Goal: Information Seeking & Learning: Learn about a topic

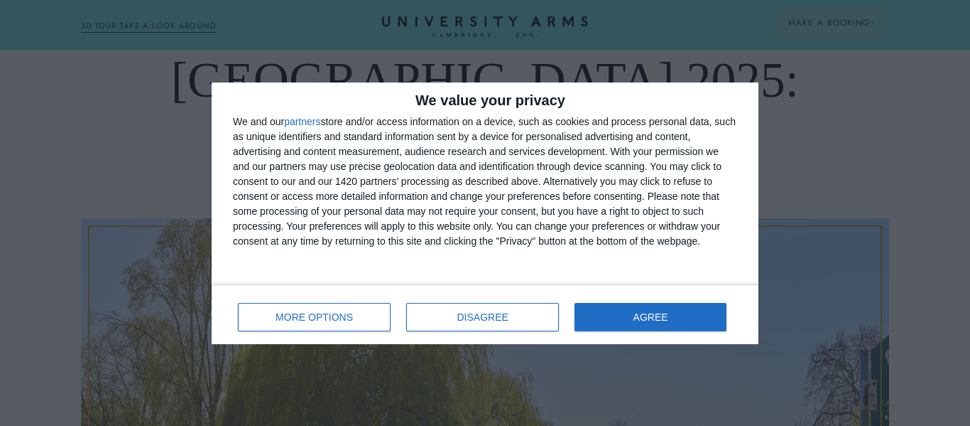
scroll to position [217, 0]
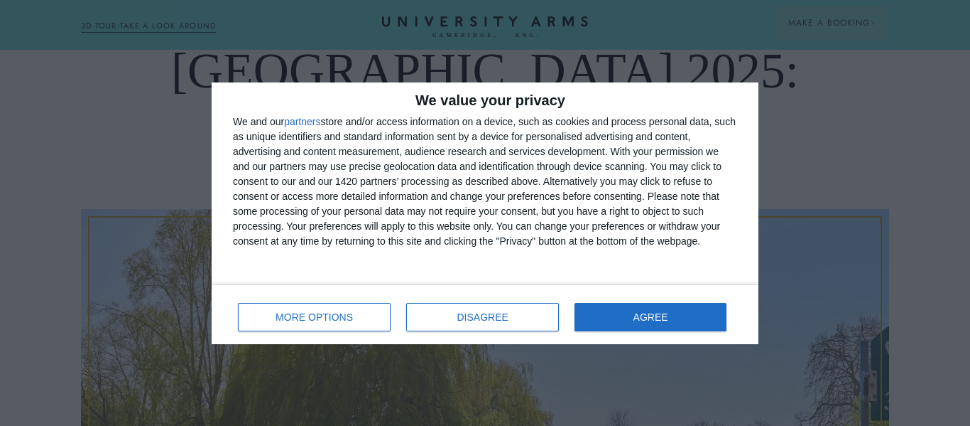
drag, startPoint x: 970, startPoint y: 17, endPoint x: 970, endPoint y: 34, distance: 17.0
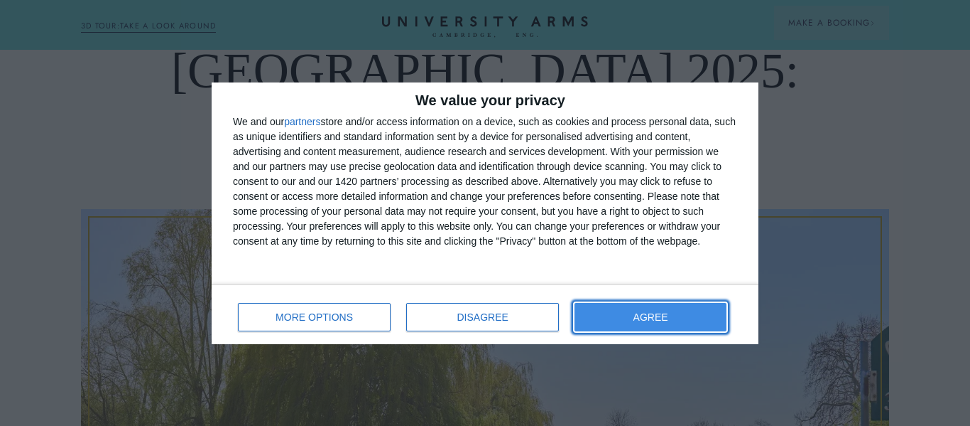
click at [669, 317] on button "AGREE" at bounding box center [651, 317] width 152 height 28
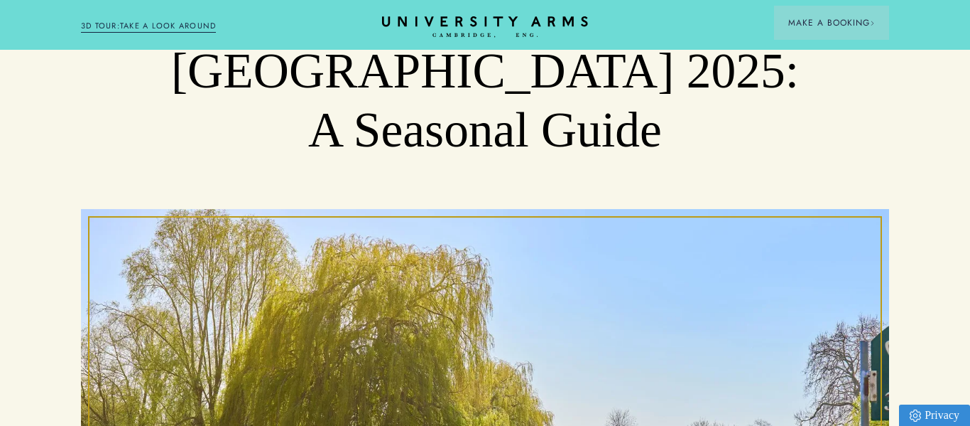
click at [933, 112] on div "Autumn in [GEOGRAPHIC_DATA] 2025: A Seasonal Guide" at bounding box center [485, 298] width 970 height 629
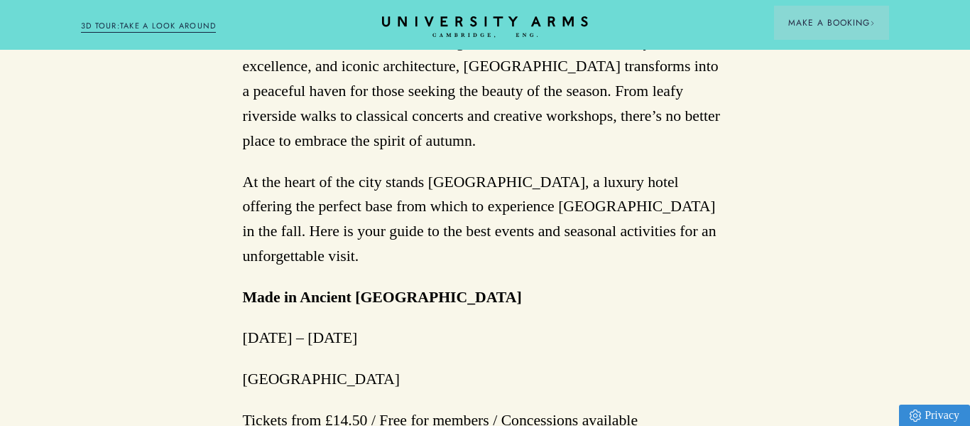
scroll to position [884, 0]
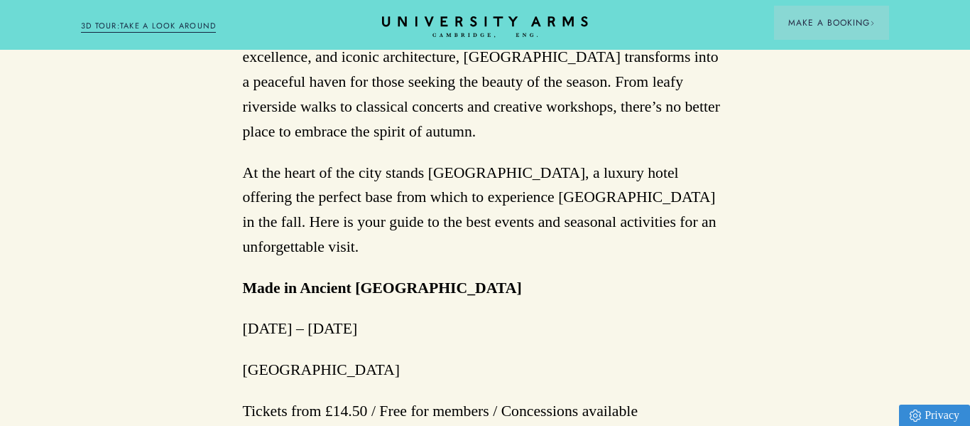
click at [609, 276] on p "Made in Ancient [GEOGRAPHIC_DATA]" at bounding box center [485, 288] width 485 height 25
click at [380, 279] on strong "Made in Ancient [GEOGRAPHIC_DATA]" at bounding box center [382, 287] width 279 height 17
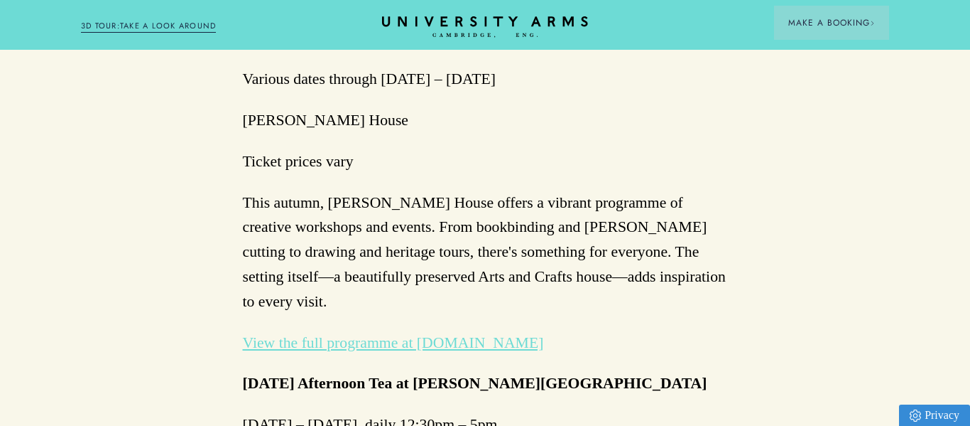
scroll to position [2787, 0]
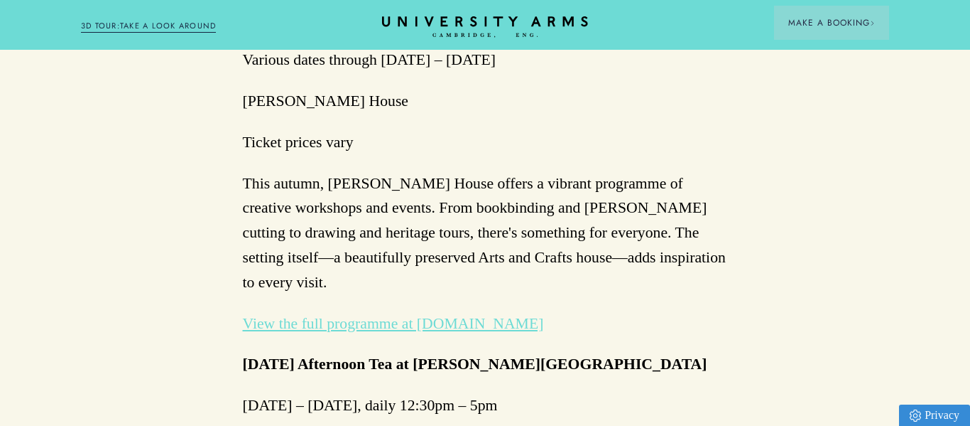
click at [318, 318] on div "As the amber tones of autumn return to [GEOGRAPHIC_DATA], the city’s timeless c…" at bounding box center [485, 146] width 485 height 4109
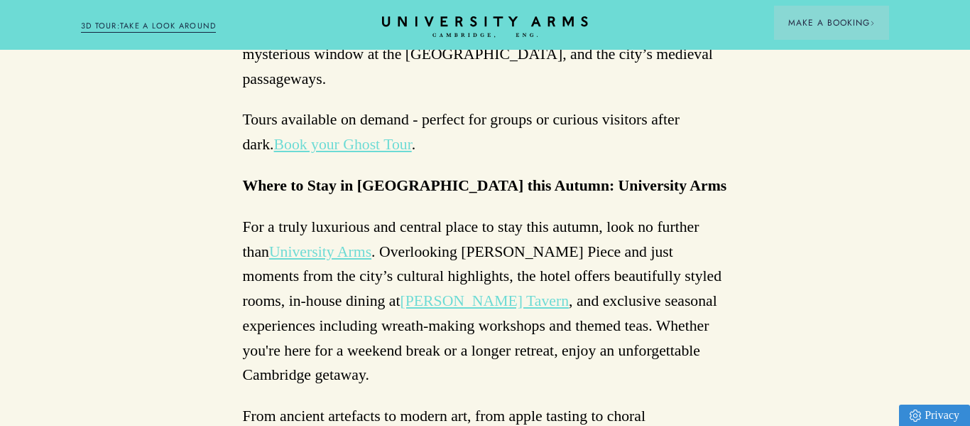
scroll to position [4464, 0]
